Goal: Task Accomplishment & Management: Use online tool/utility

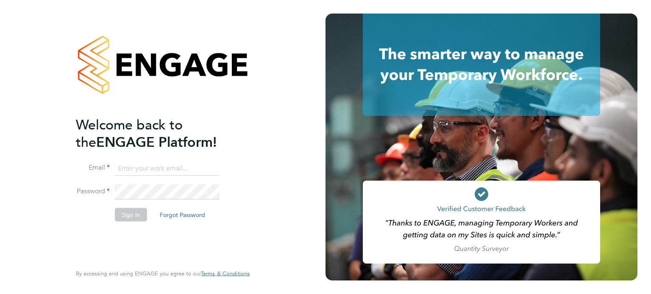
click at [166, 169] on input at bounding box center [167, 168] width 105 height 15
type input "contractors@tempestresourcing.co.uk"
click at [127, 216] on button "Sign In" at bounding box center [131, 215] width 32 height 14
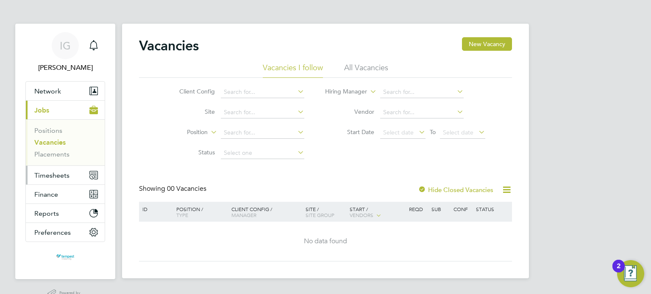
click at [83, 177] on button "Timesheets" at bounding box center [65, 175] width 79 height 19
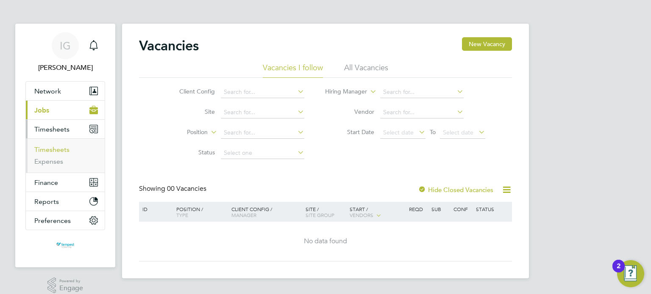
click at [62, 153] on link "Timesheets" at bounding box center [51, 150] width 35 height 8
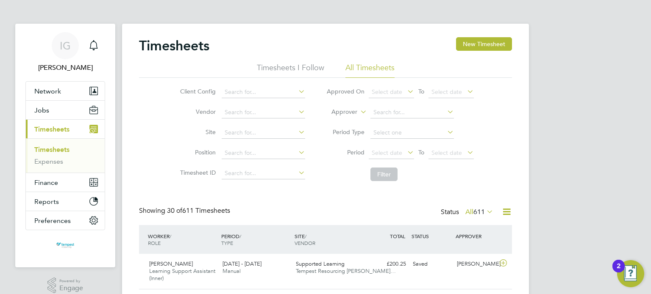
click at [405, 152] on icon at bounding box center [405, 153] width 0 height 12
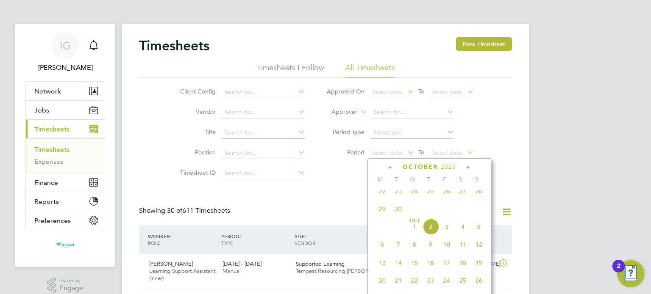
click at [383, 198] on span "22" at bounding box center [382, 191] width 16 height 16
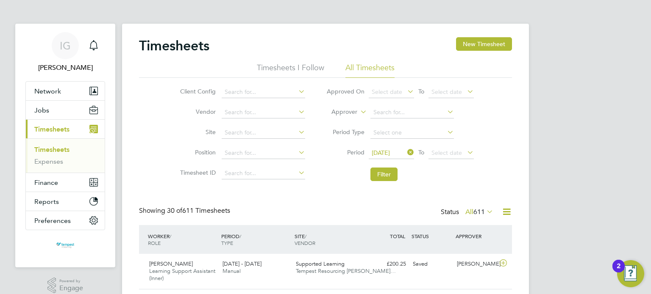
click at [465, 153] on icon at bounding box center [465, 153] width 0 height 12
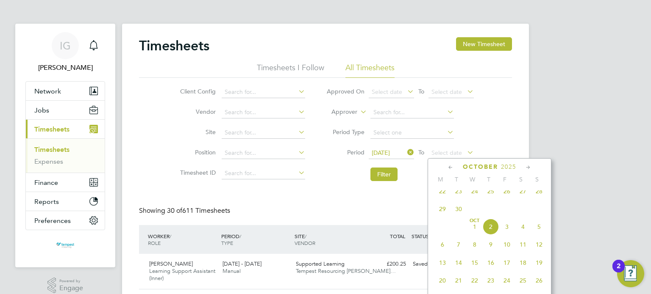
click at [538, 196] on span "28" at bounding box center [539, 191] width 16 height 16
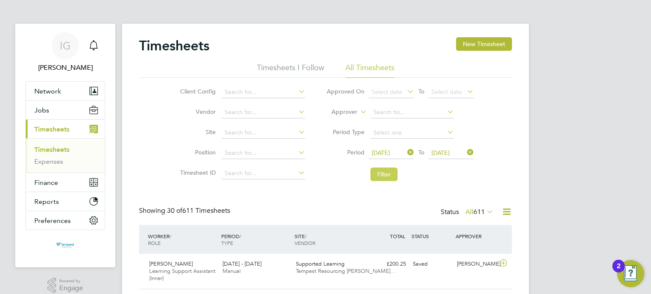
click at [384, 174] on button "Filter" at bounding box center [383, 175] width 27 height 14
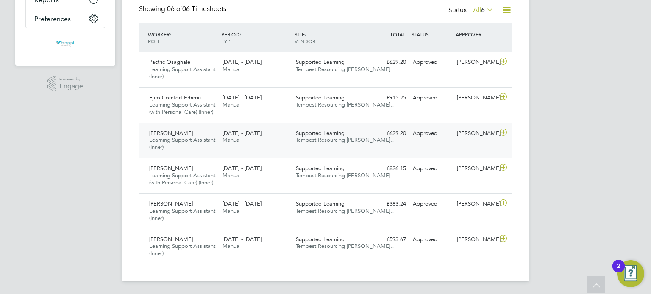
click at [277, 149] on div "[PERSON_NAME] Learning Support Assistant (Inner) [DATE] - [DATE] [DATE] - [DATE…" at bounding box center [325, 141] width 373 height 36
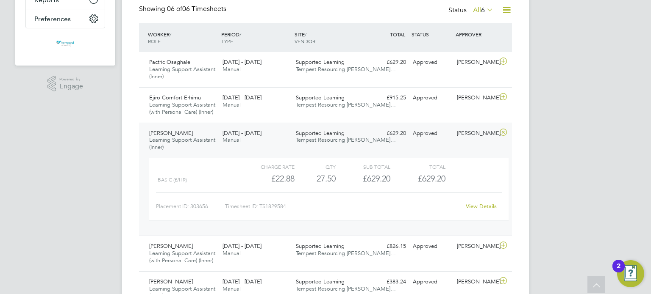
click at [278, 205] on div "Timesheet ID: TS1829584" at bounding box center [342, 207] width 235 height 14
copy div "LO3083493 Ipsu Dolorsi Ametcon Adip Elitsedd Eiusmod Temporinc (utla Etdolore M…"
